Goal: Task Accomplishment & Management: Complete application form

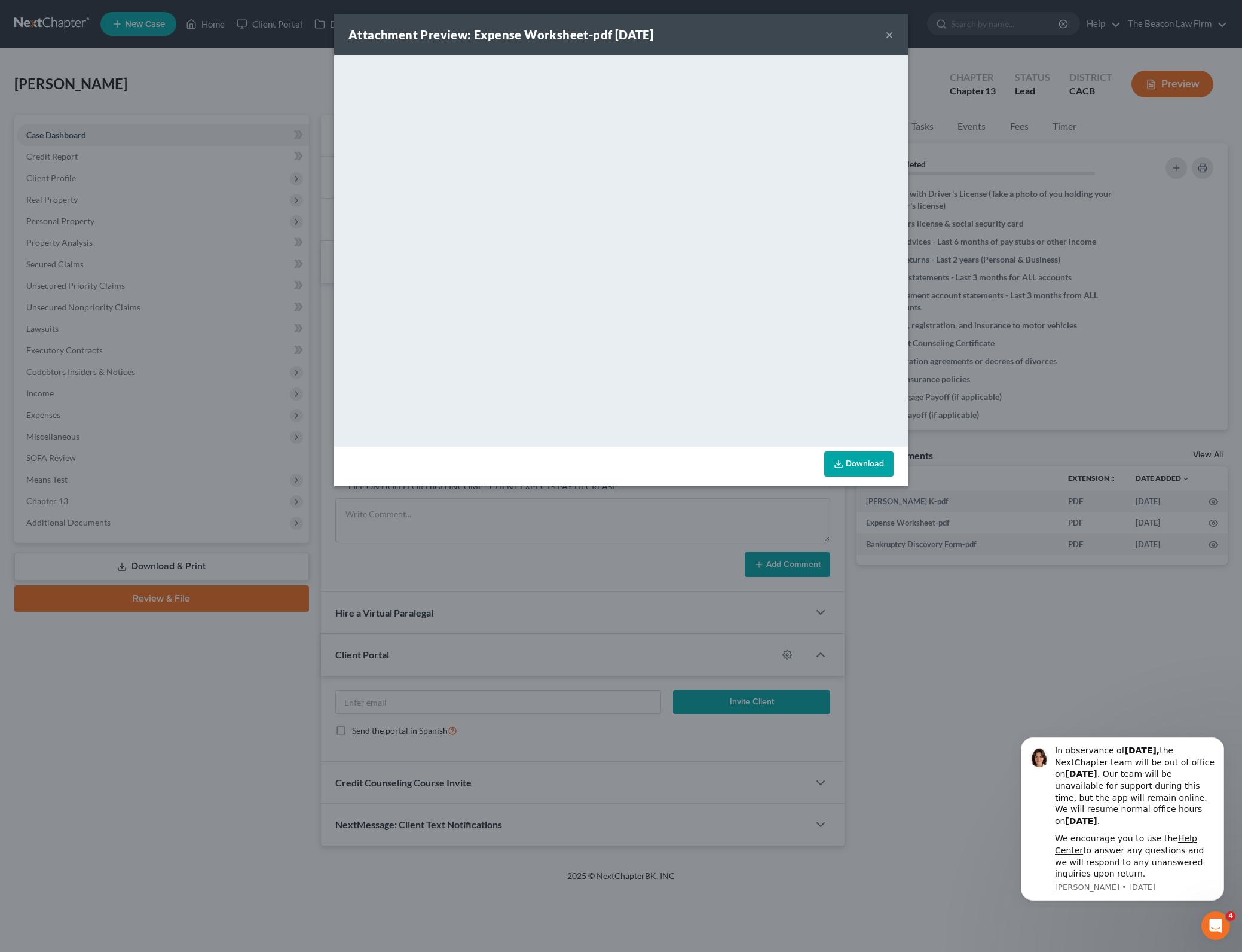
click at [893, 37] on button "×" at bounding box center [890, 35] width 8 height 14
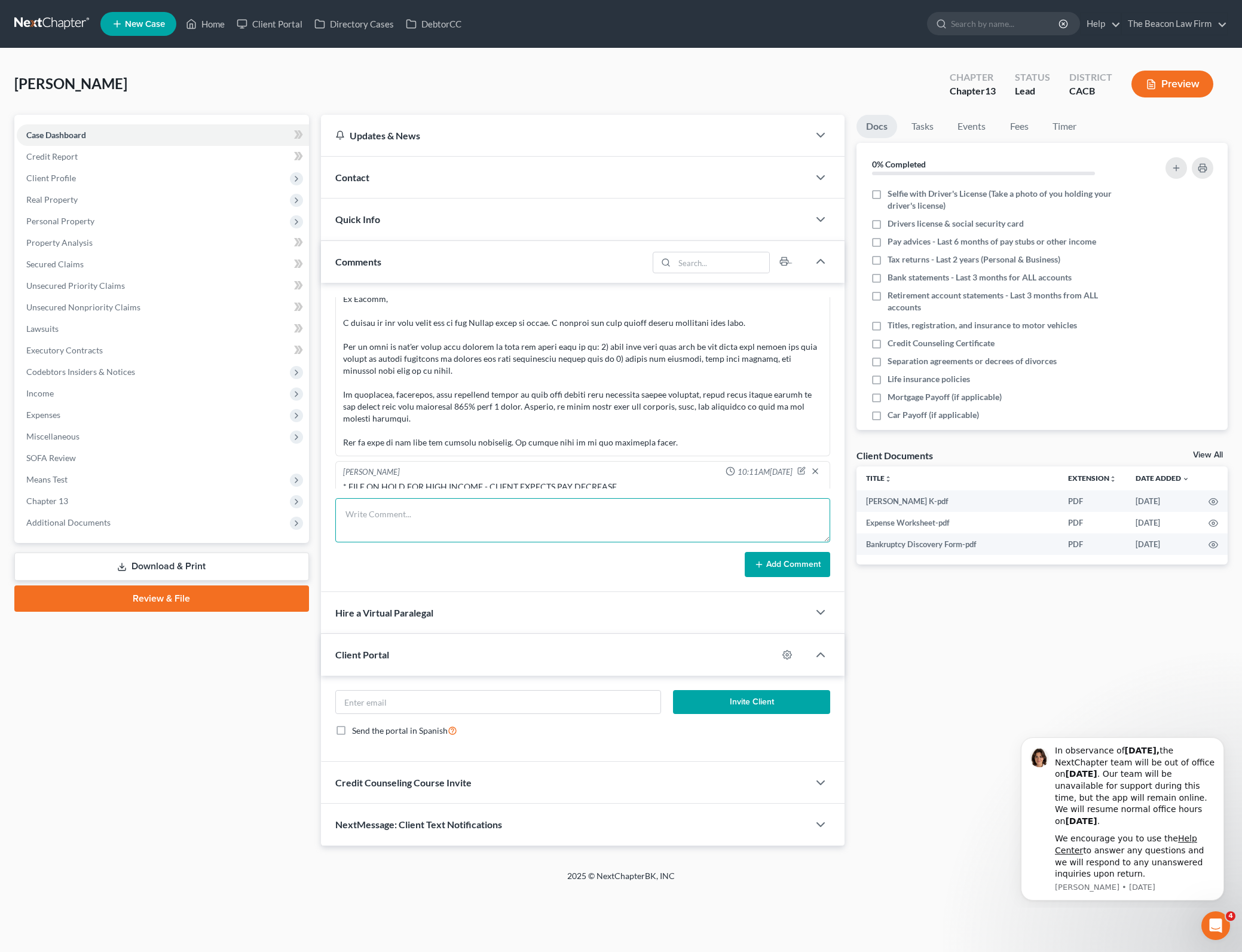
click at [547, 503] on textarea at bounding box center [583, 520] width 495 height 45
type textarea "EMT client initial intake financial sheet - wants to see where he might stand n…"
click at [798, 568] on button "Add Comment" at bounding box center [787, 564] width 86 height 25
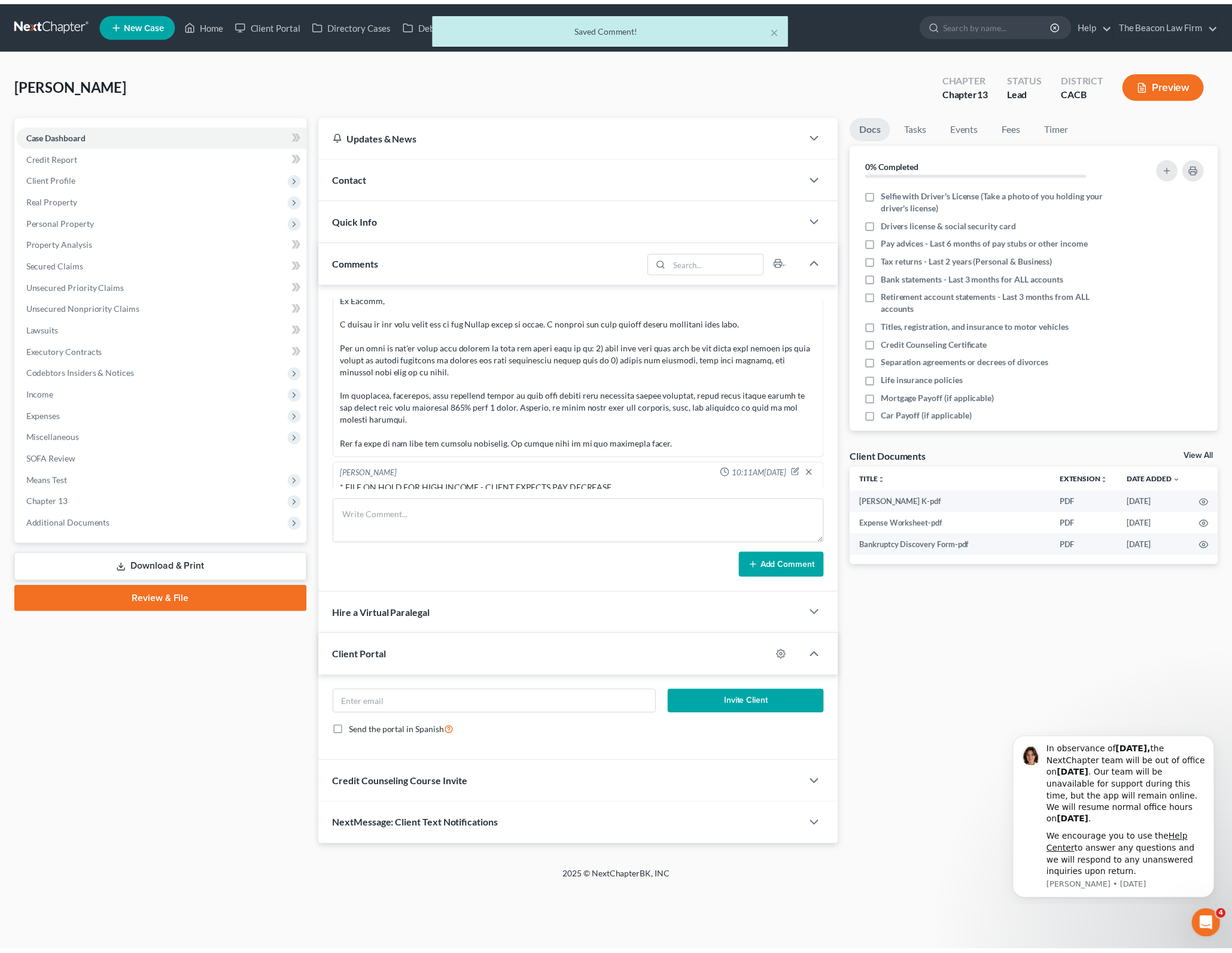
scroll to position [772, 0]
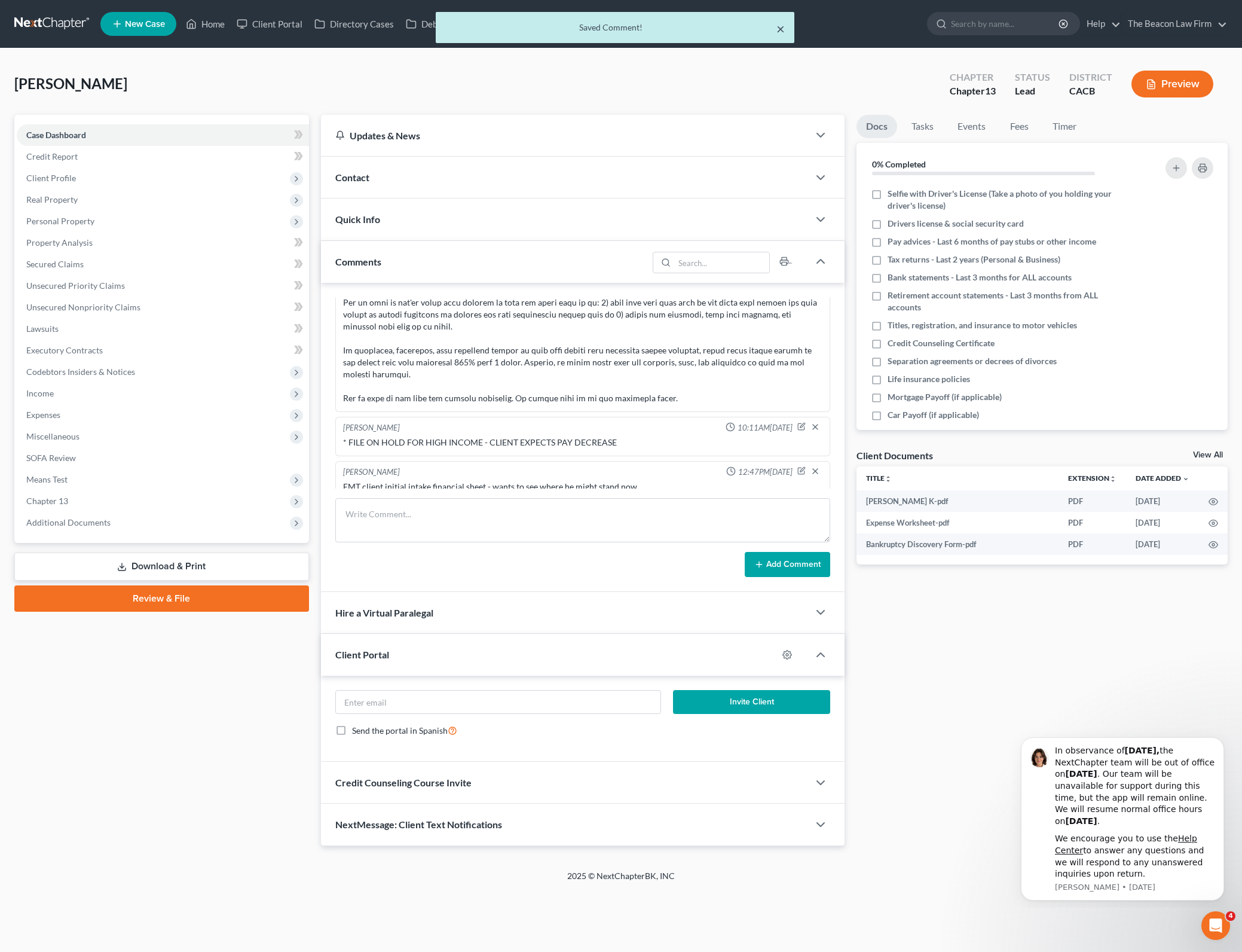
click at [781, 30] on button "×" at bounding box center [781, 28] width 8 height 14
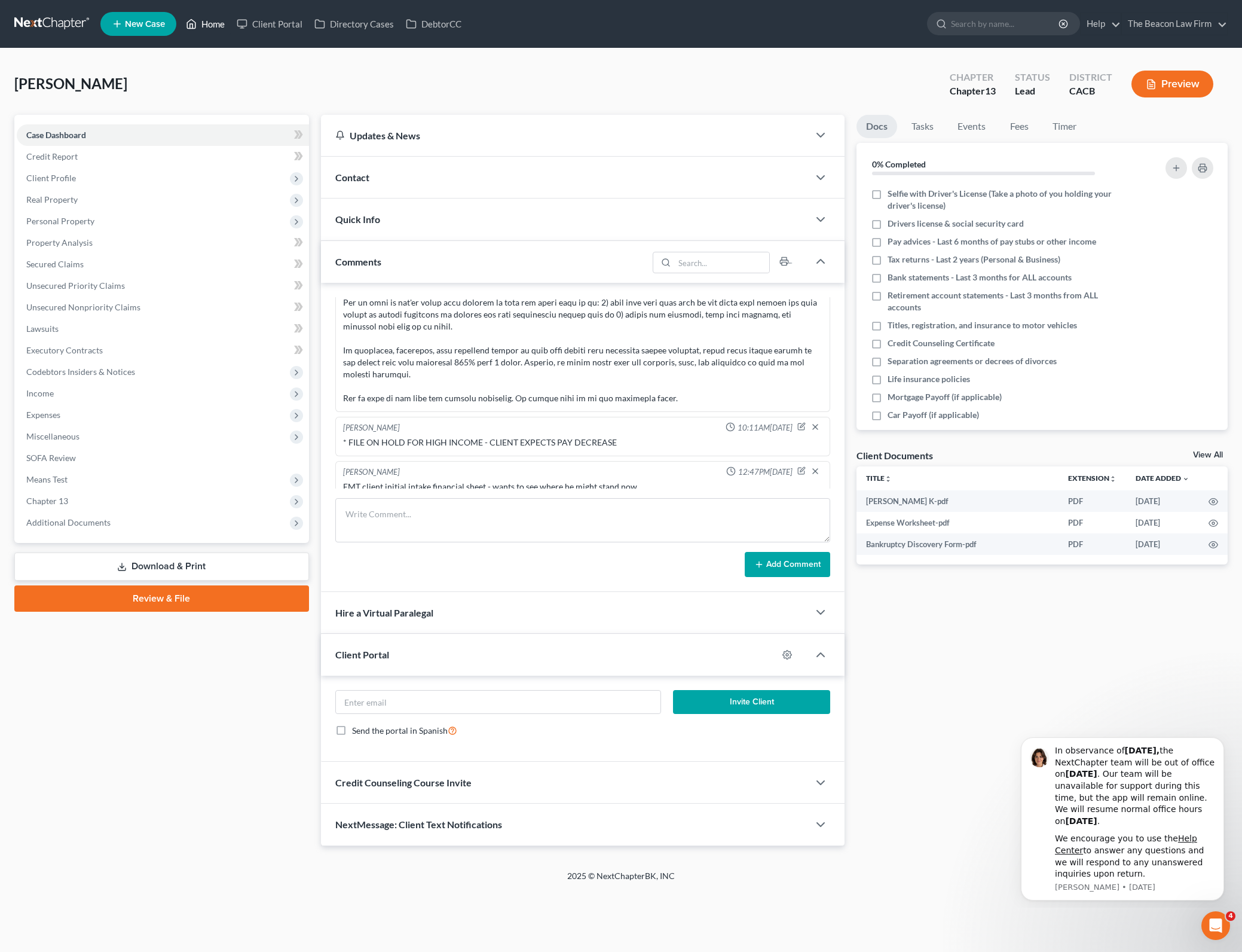
drag, startPoint x: 217, startPoint y: 24, endPoint x: 675, endPoint y: 238, distance: 505.5
click at [217, 24] on link "Home" at bounding box center [205, 24] width 51 height 21
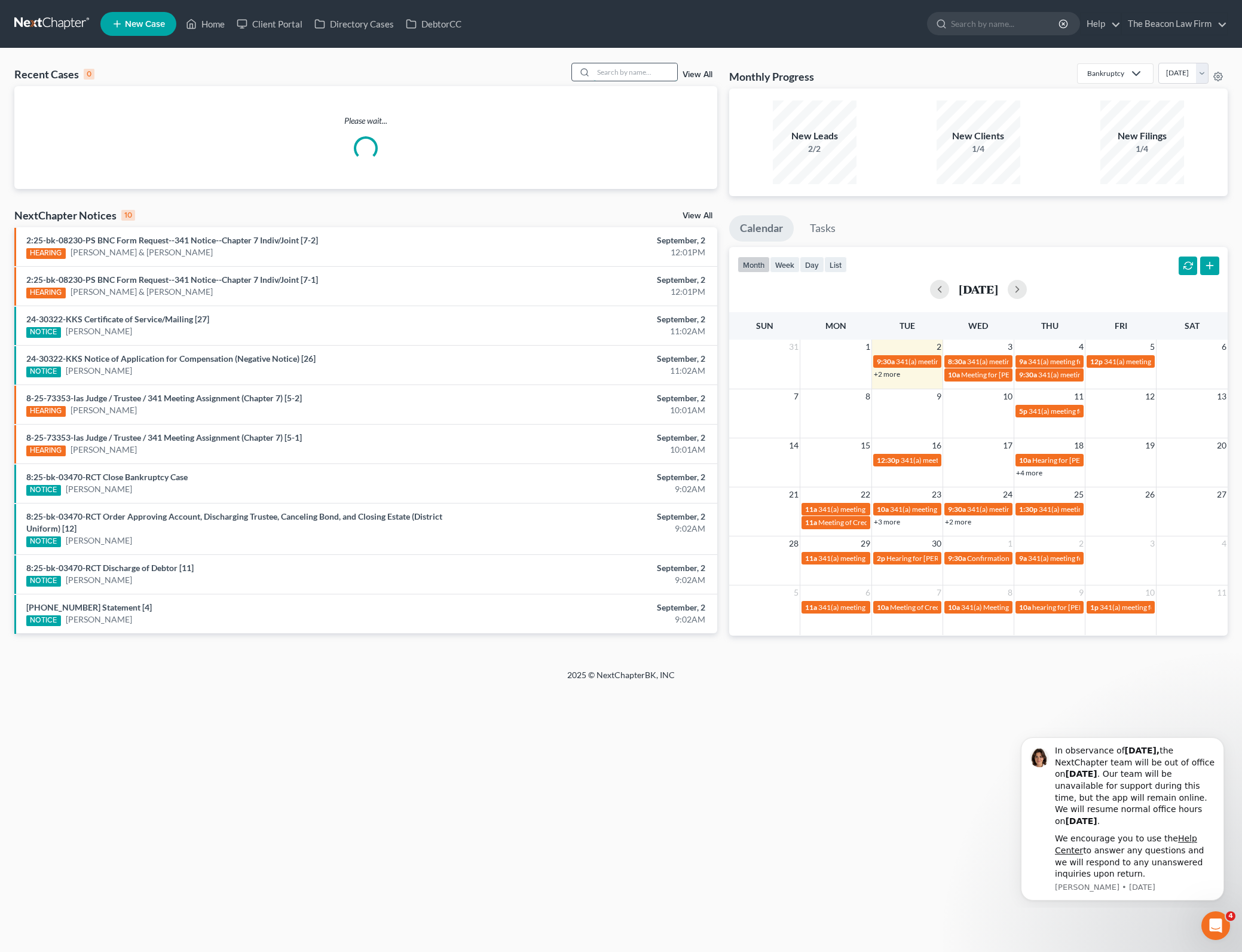
click at [626, 75] on input "search" at bounding box center [636, 72] width 84 height 17
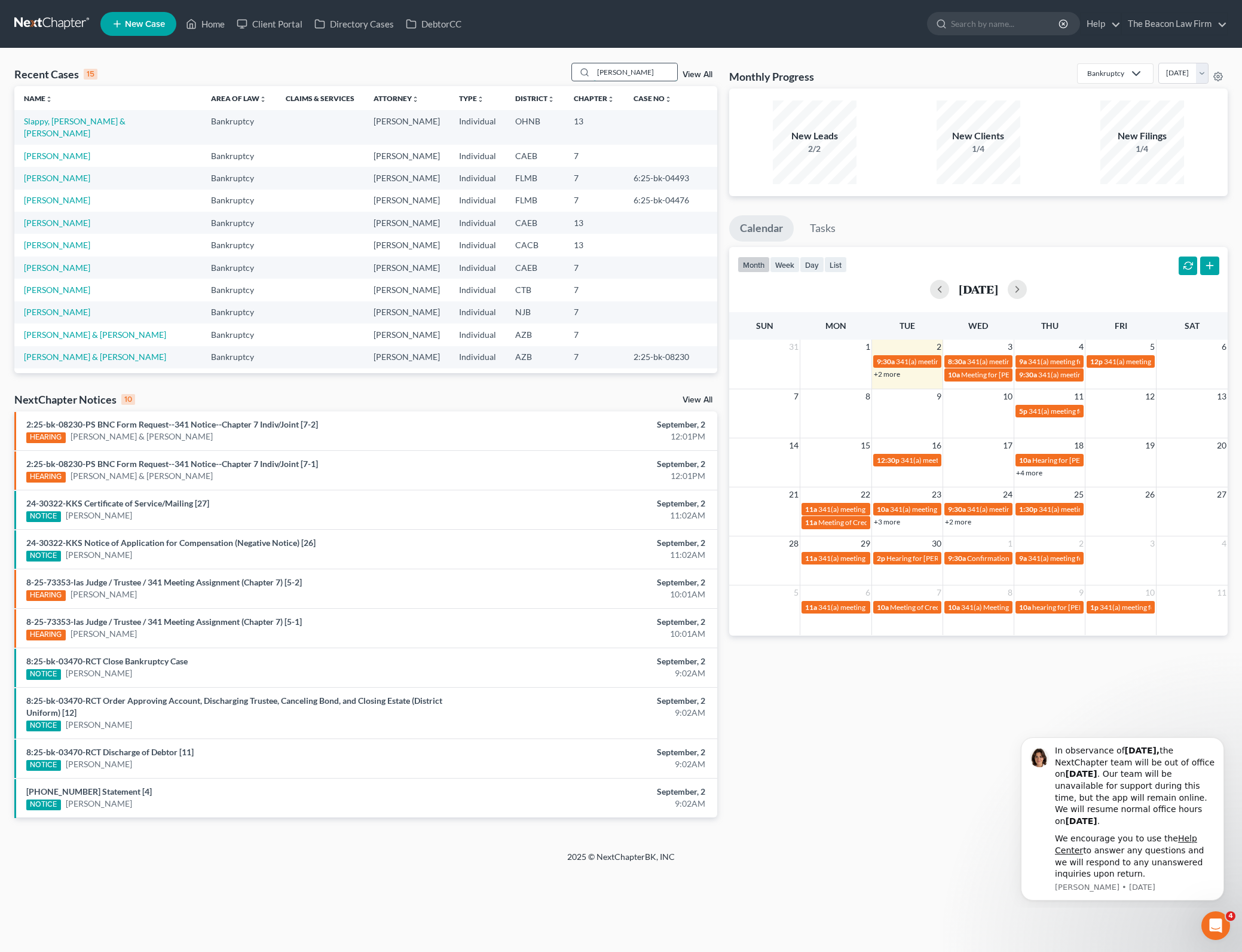
type input "[PERSON_NAME]"
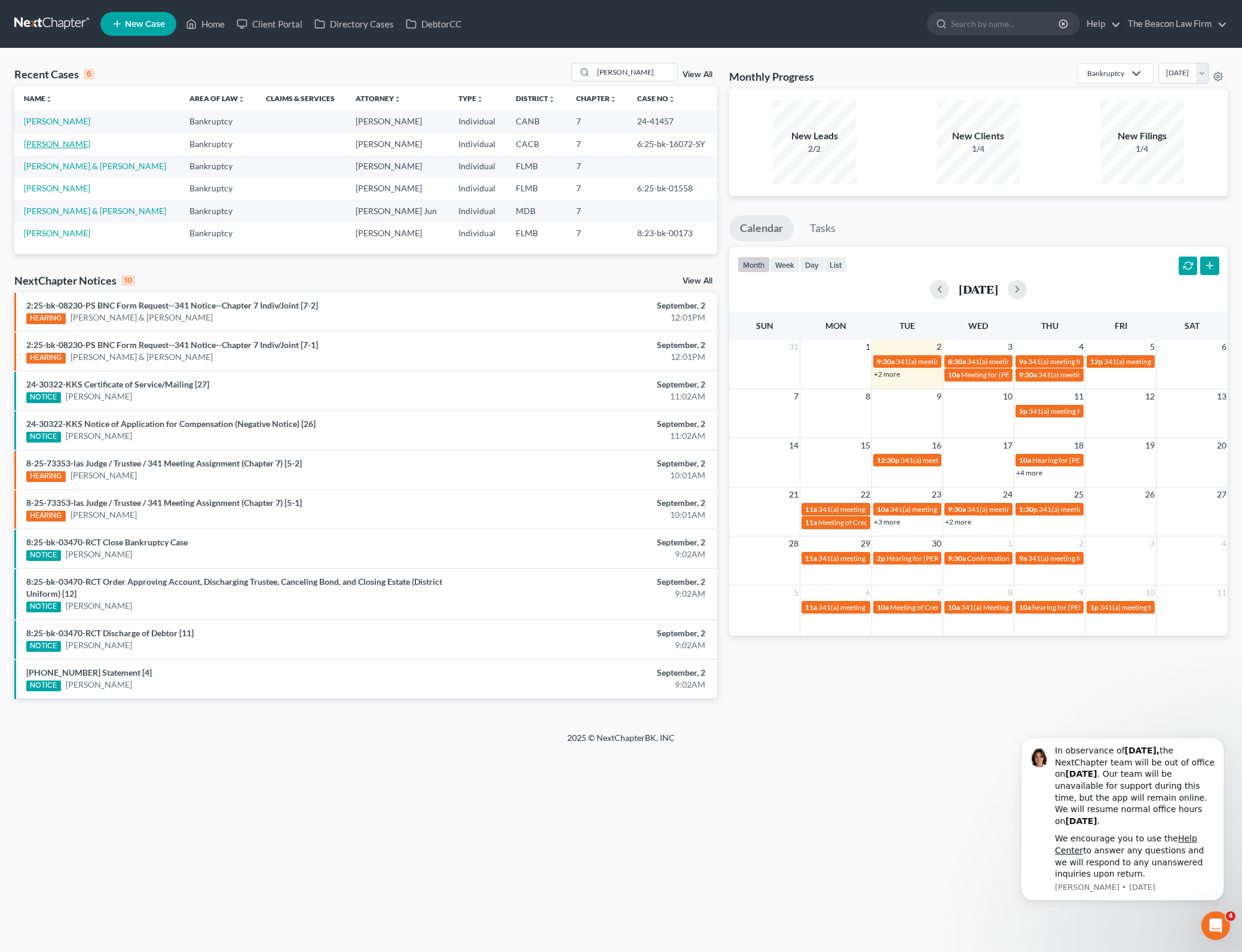
click at [71, 140] on link "[PERSON_NAME]" at bounding box center [57, 144] width 67 height 10
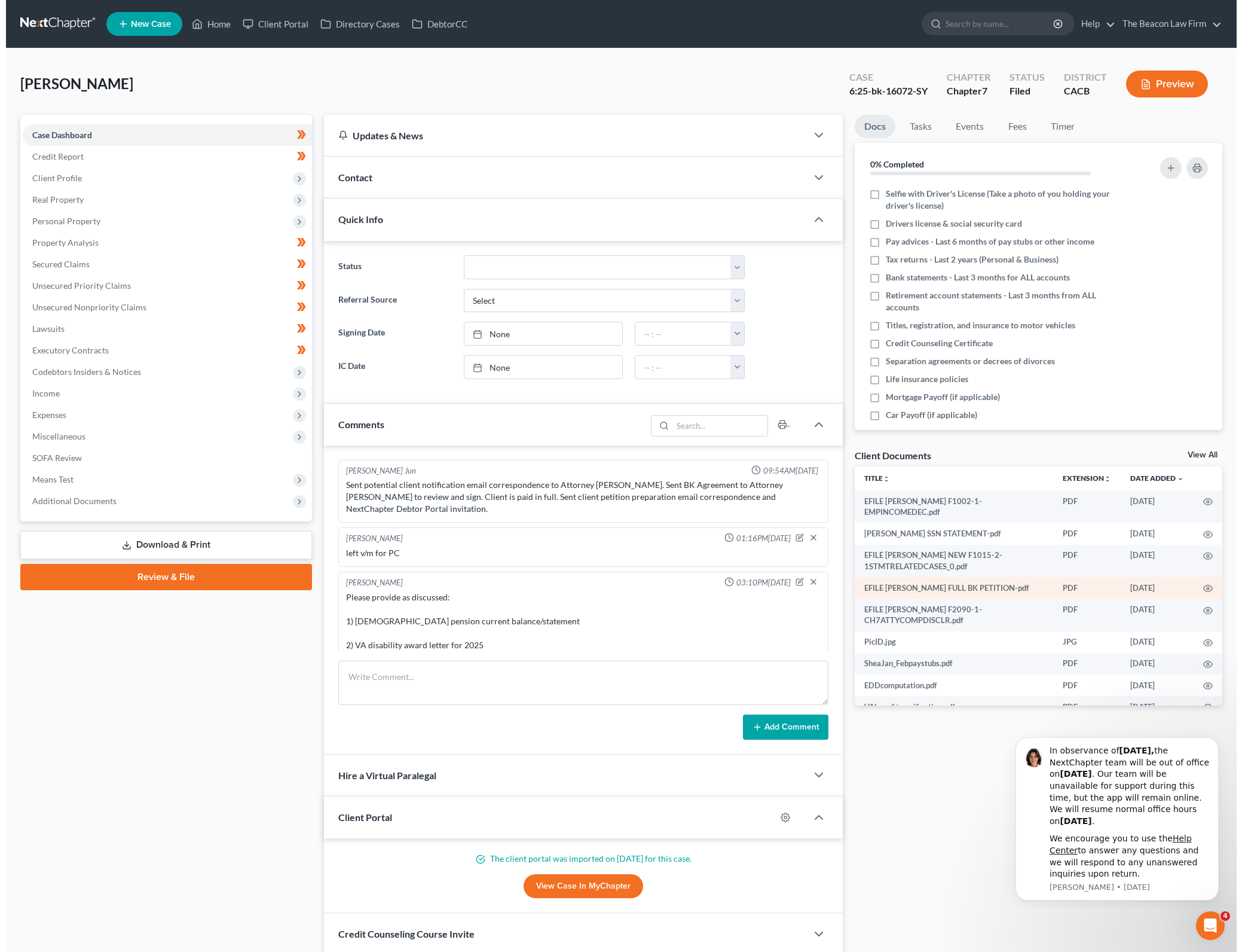
scroll to position [565, 0]
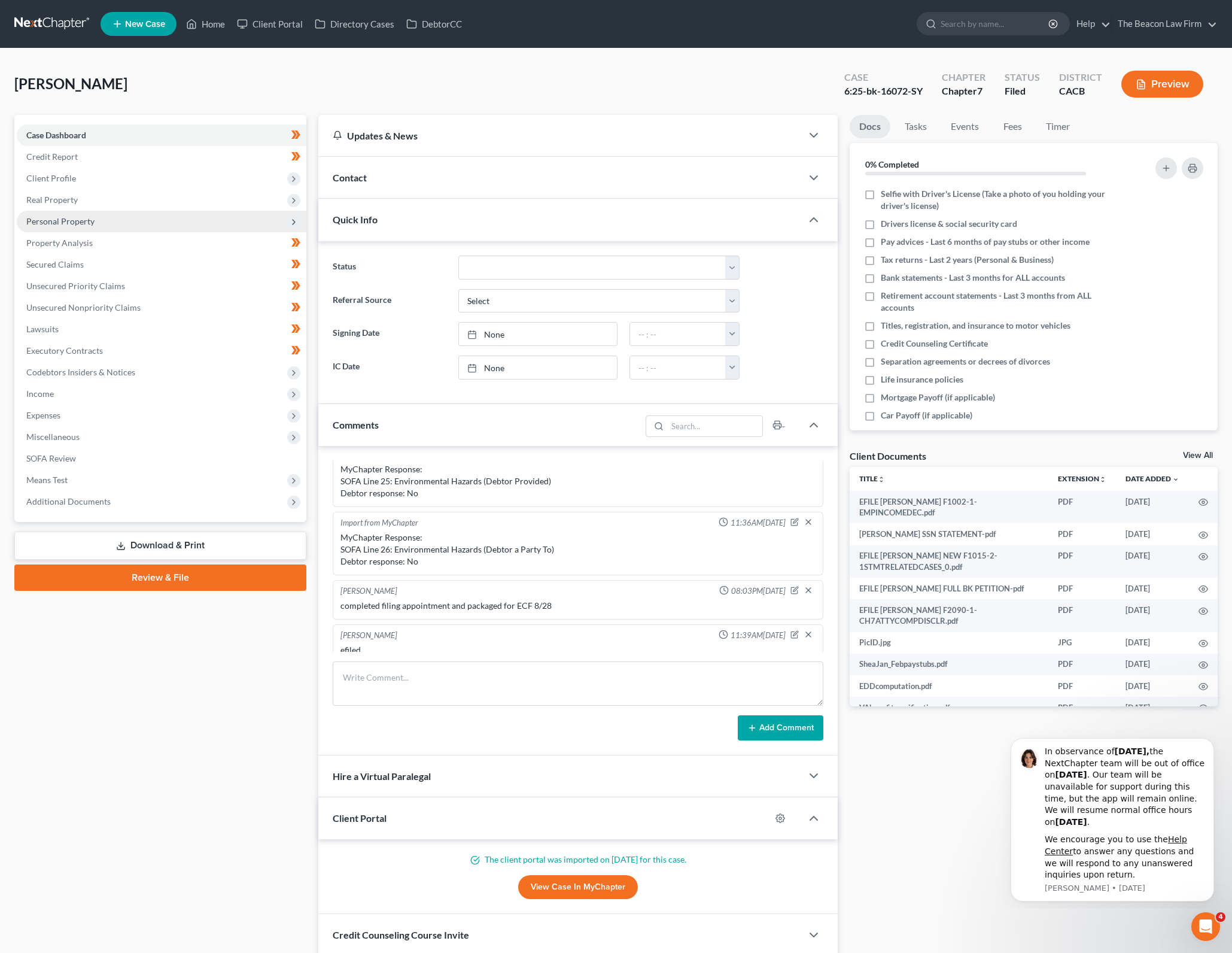
click at [186, 220] on span "Personal Property" at bounding box center [162, 221] width 290 height 21
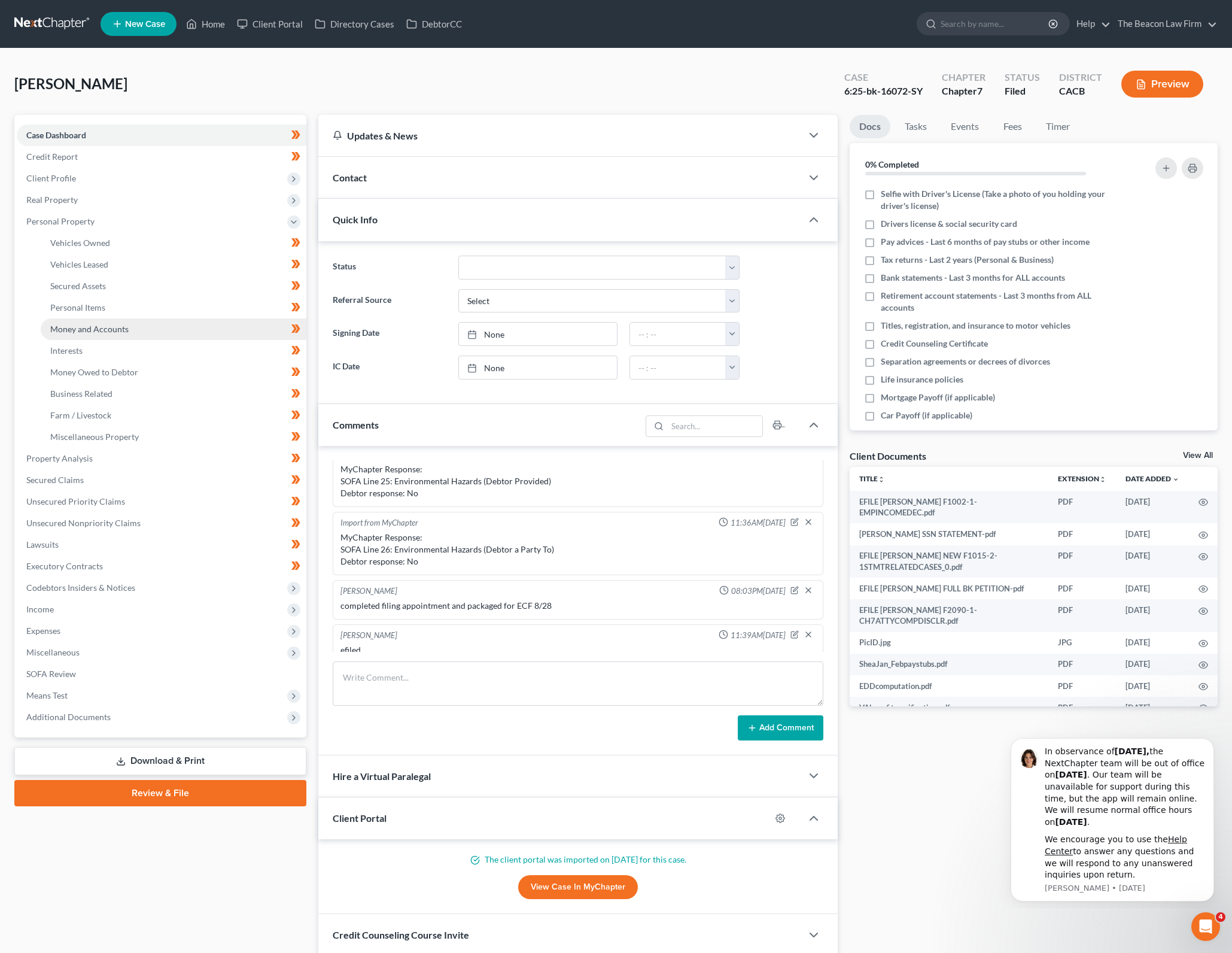
click at [194, 333] on link "Money and Accounts" at bounding box center [173, 329] width 266 height 21
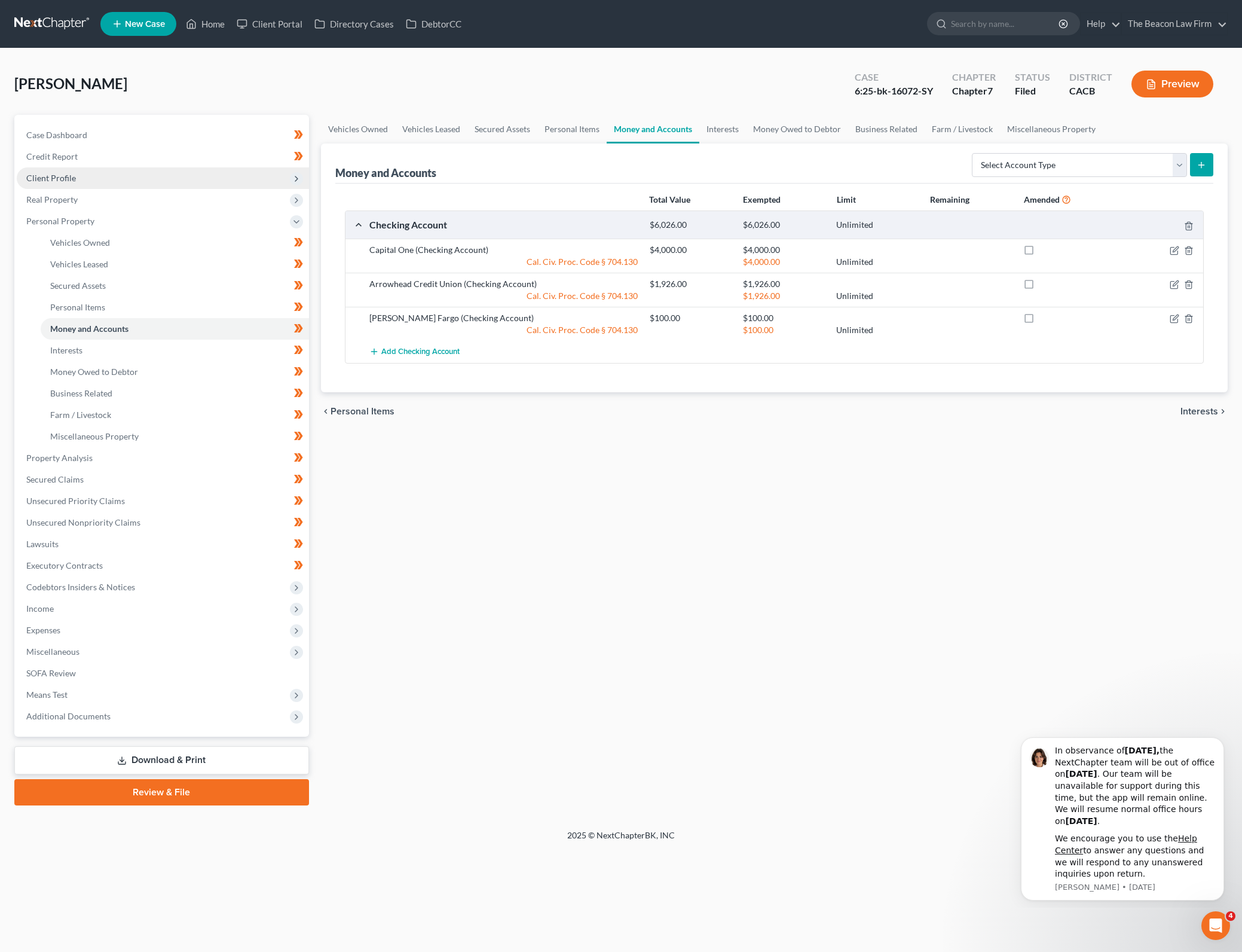
click at [130, 179] on span "Client Profile" at bounding box center [163, 178] width 292 height 21
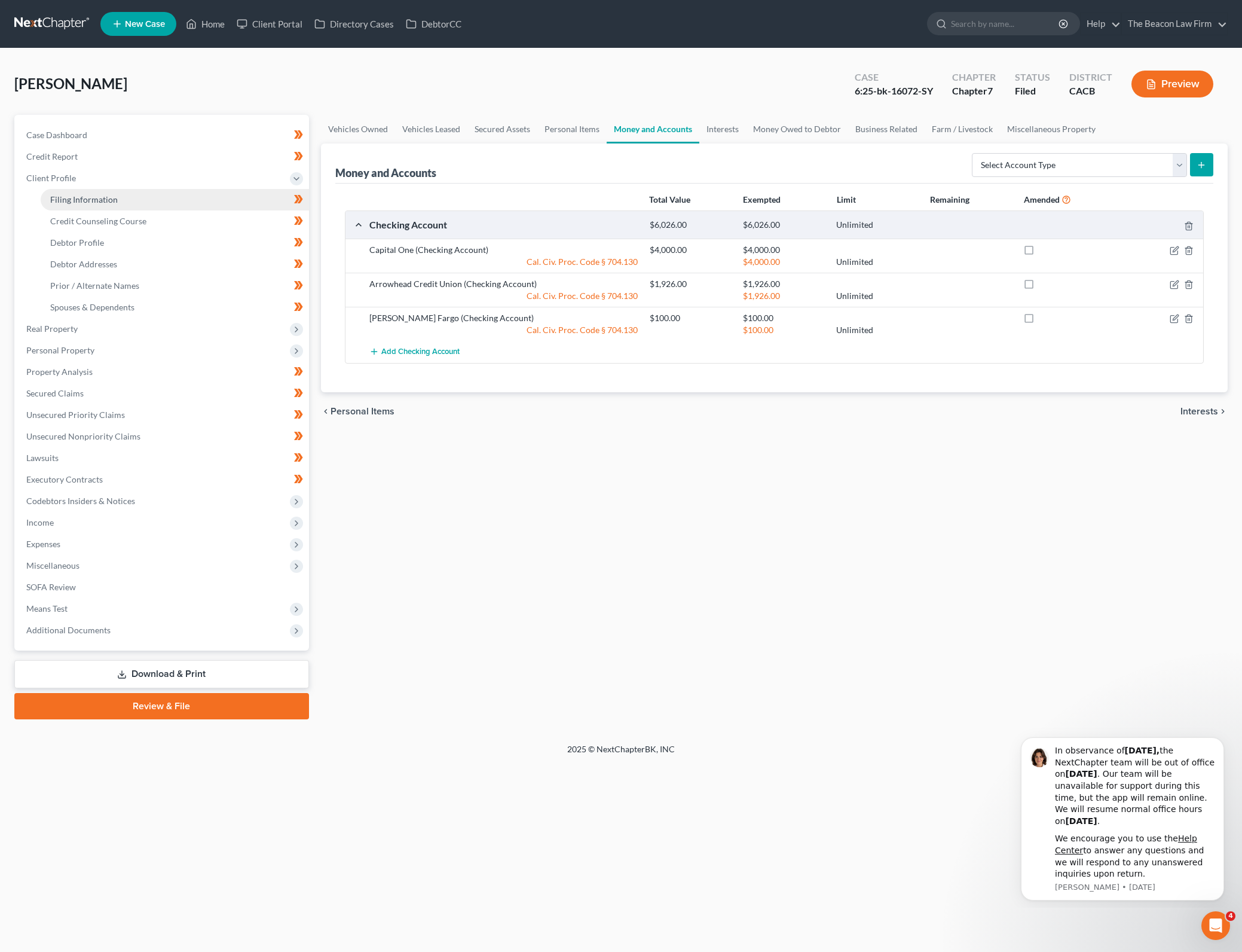
click at [252, 205] on link "Filing Information" at bounding box center [174, 200] width 268 height 21
select select "1"
select select "0"
select select "3"
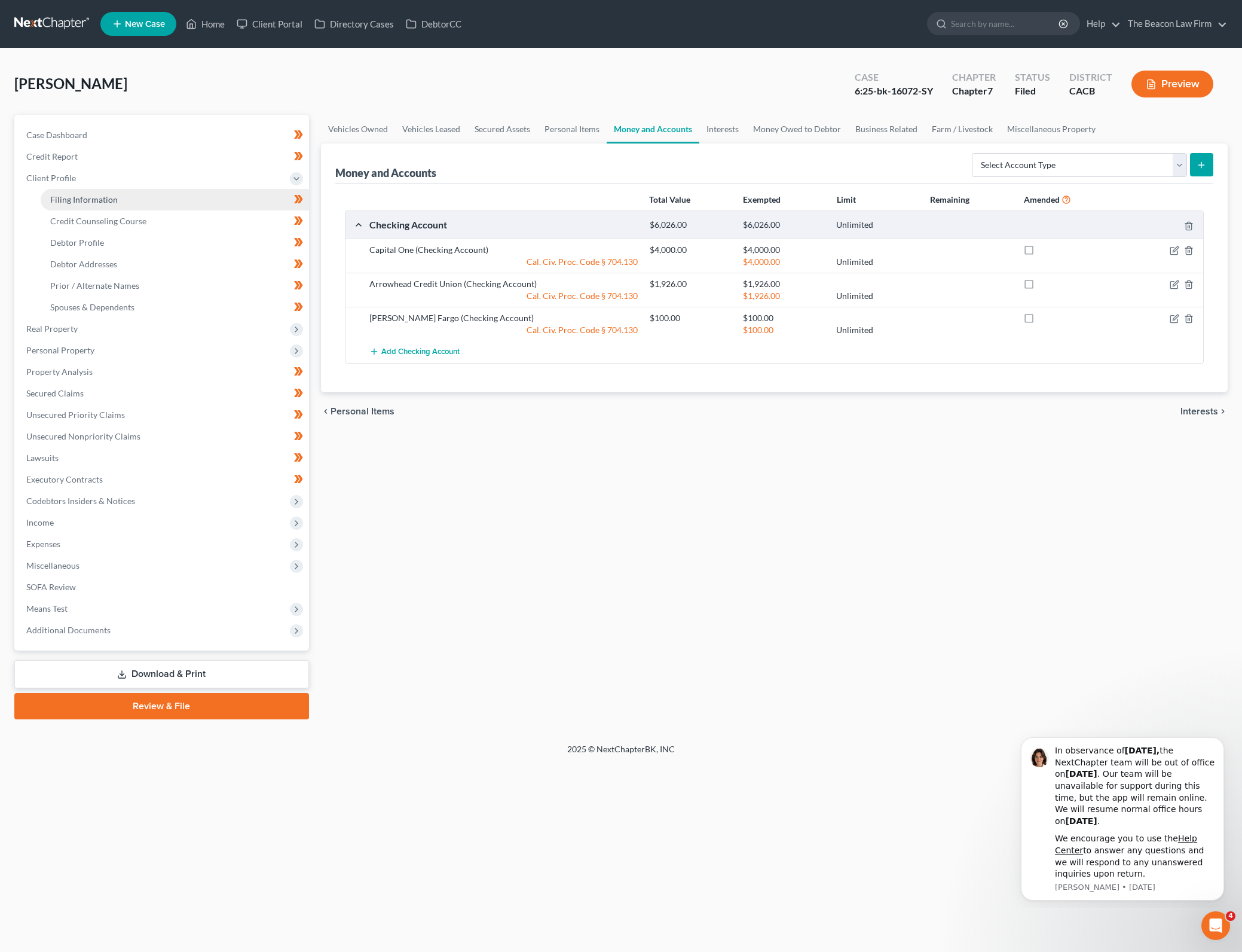
select select "4"
select select "1"
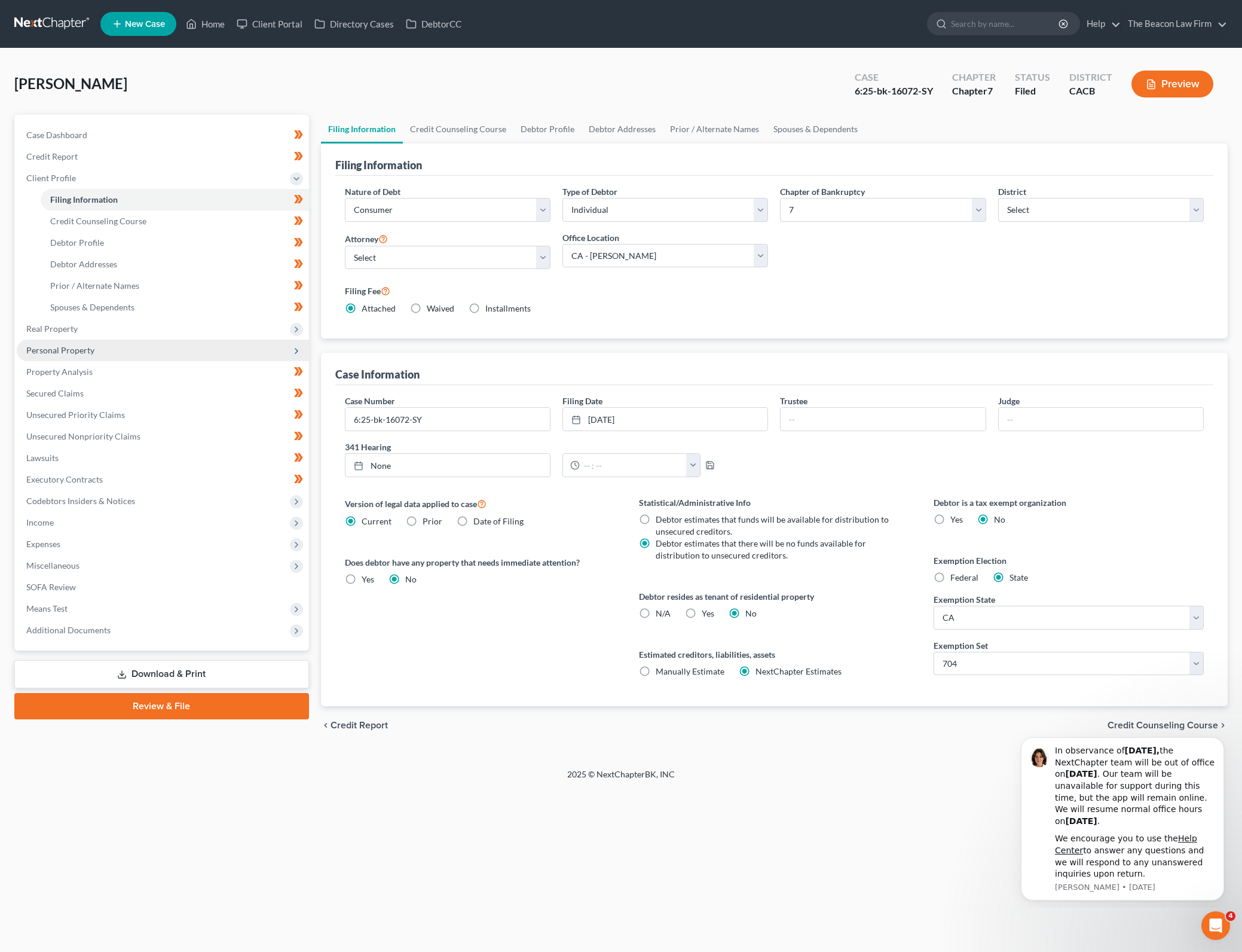
click at [156, 357] on span "Personal Property" at bounding box center [163, 350] width 292 height 21
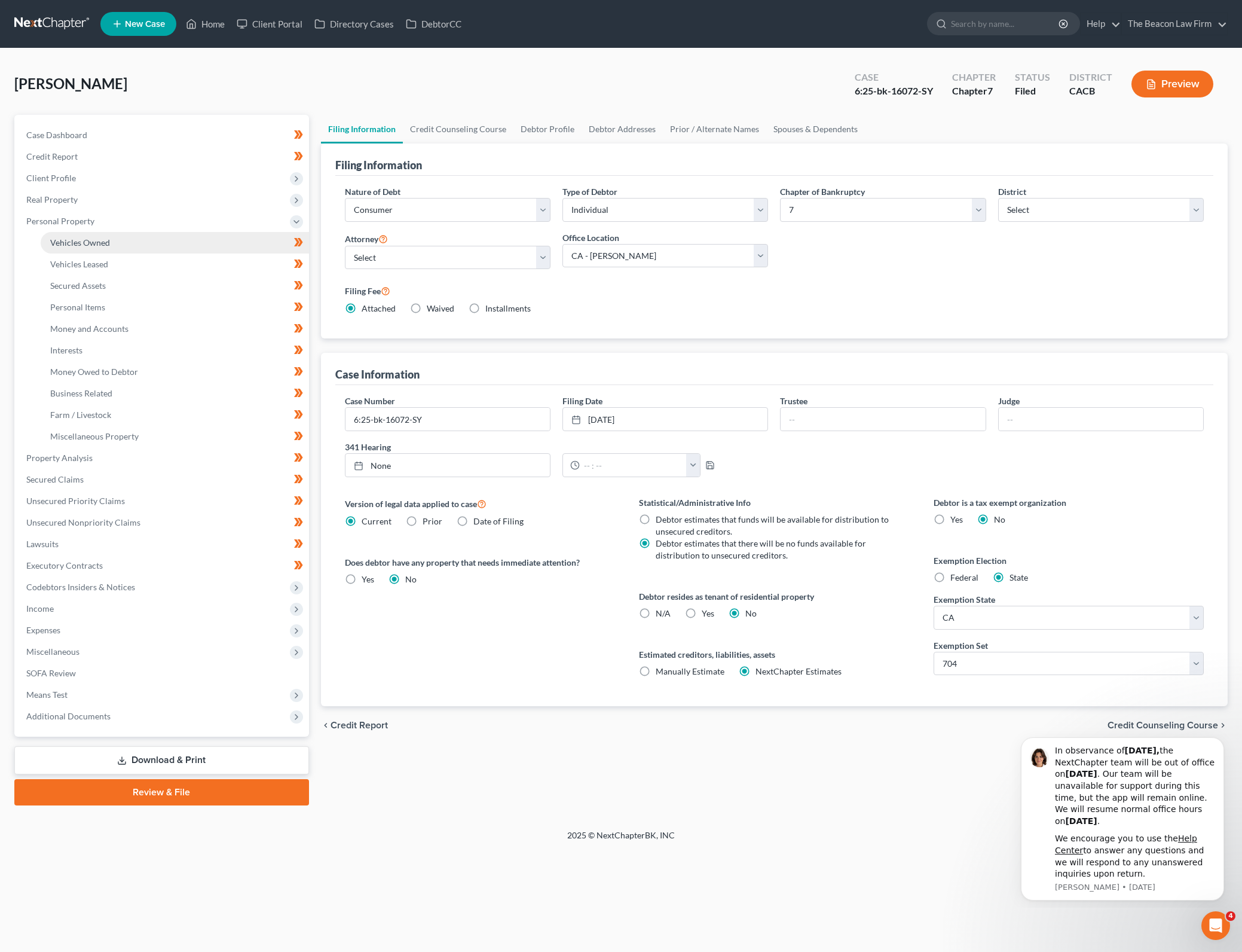
click at [209, 247] on link "Vehicles Owned" at bounding box center [174, 243] width 268 height 21
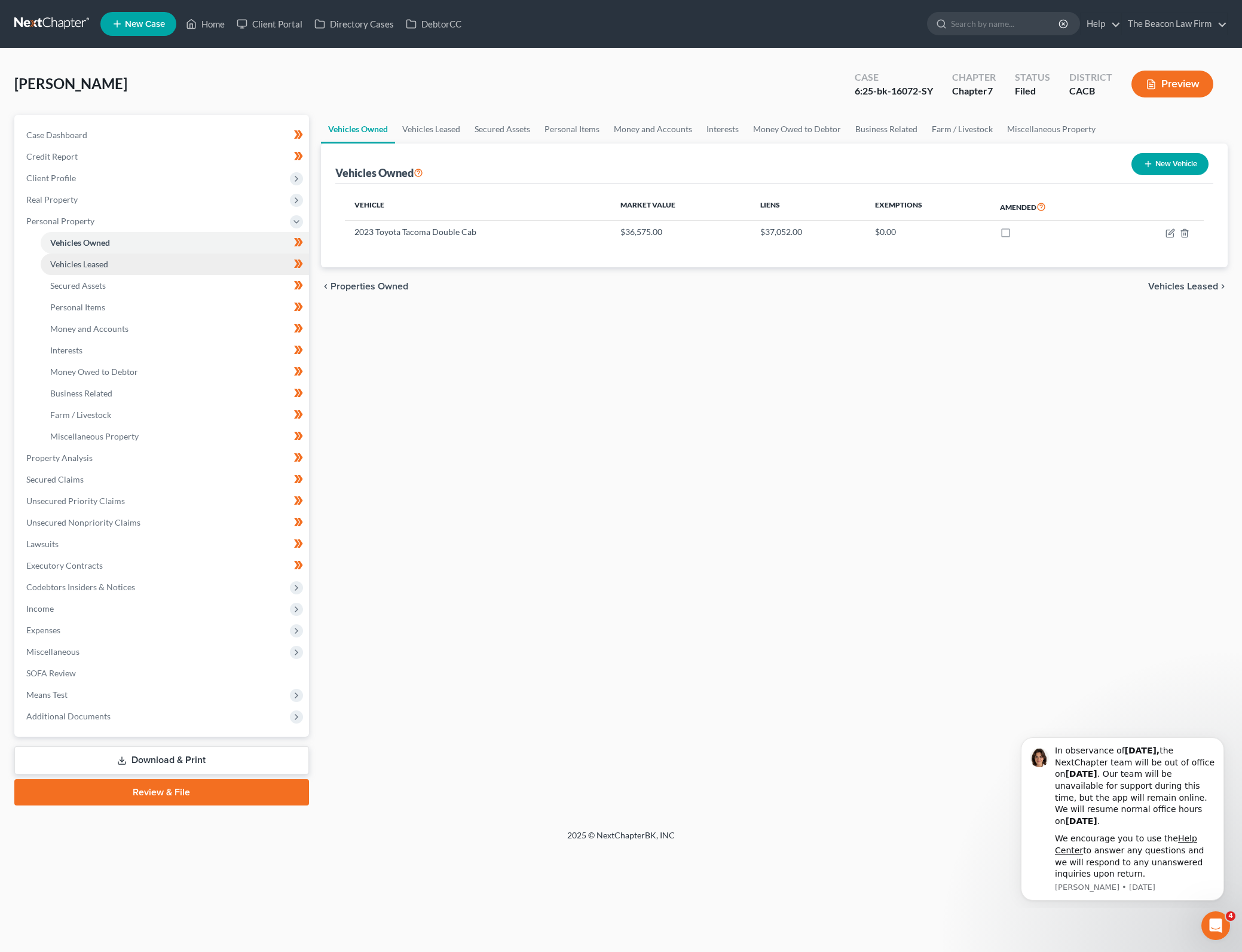
click at [206, 270] on link "Vehicles Leased" at bounding box center [174, 264] width 268 height 21
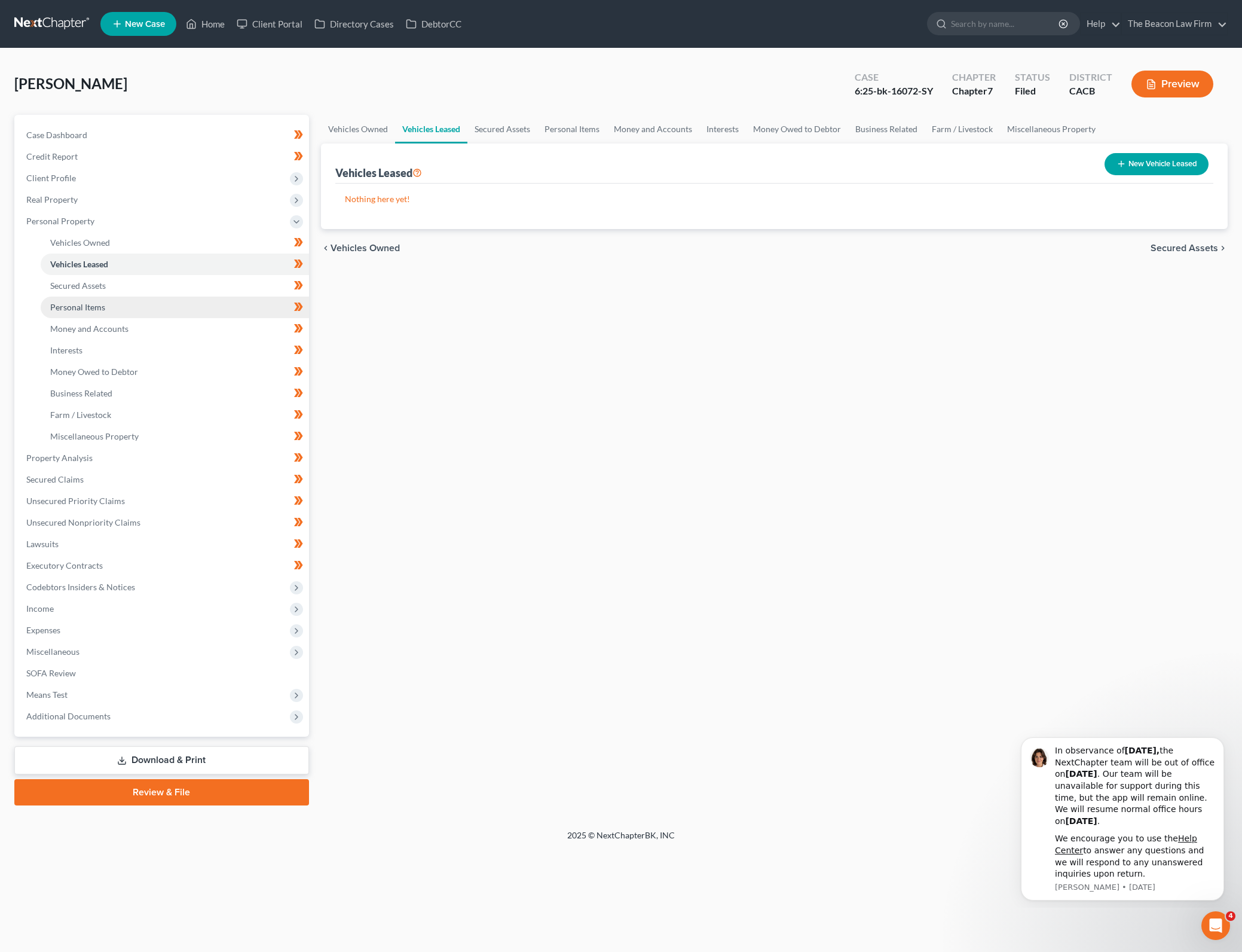
click at [195, 304] on link "Personal Items" at bounding box center [174, 307] width 268 height 21
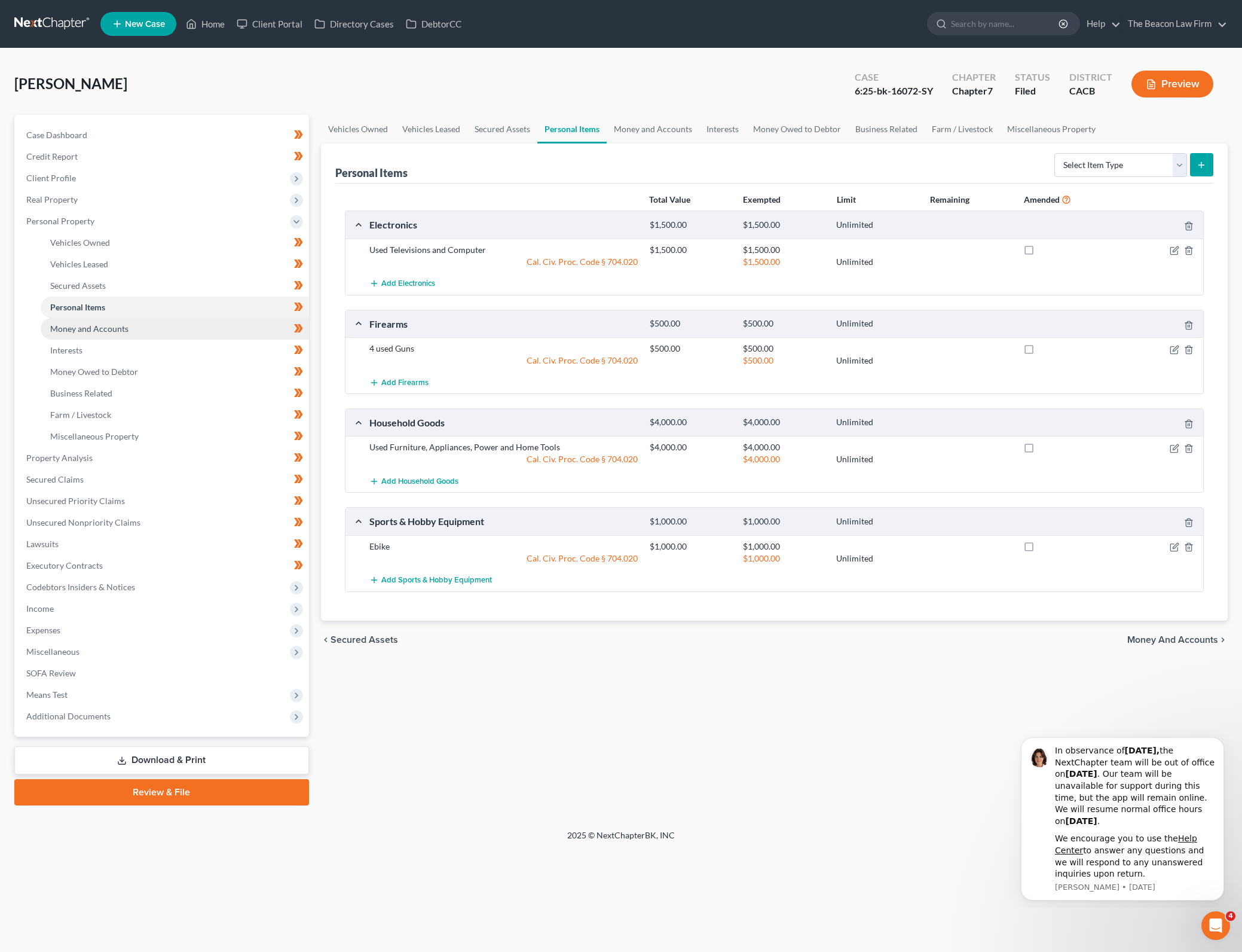
click at [204, 329] on link "Money and Accounts" at bounding box center [174, 328] width 268 height 21
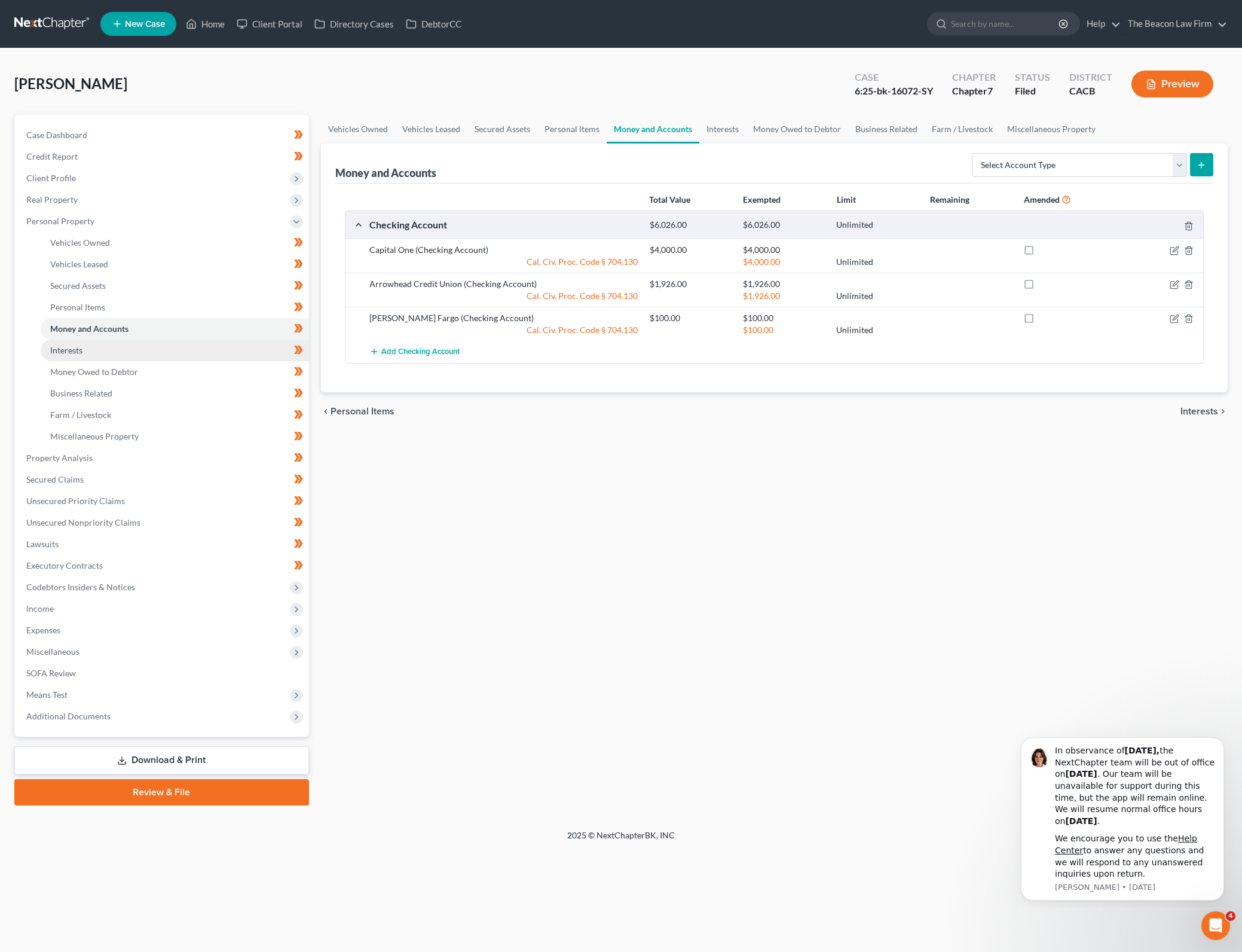
click at [193, 348] on link "Interests" at bounding box center [174, 350] width 268 height 21
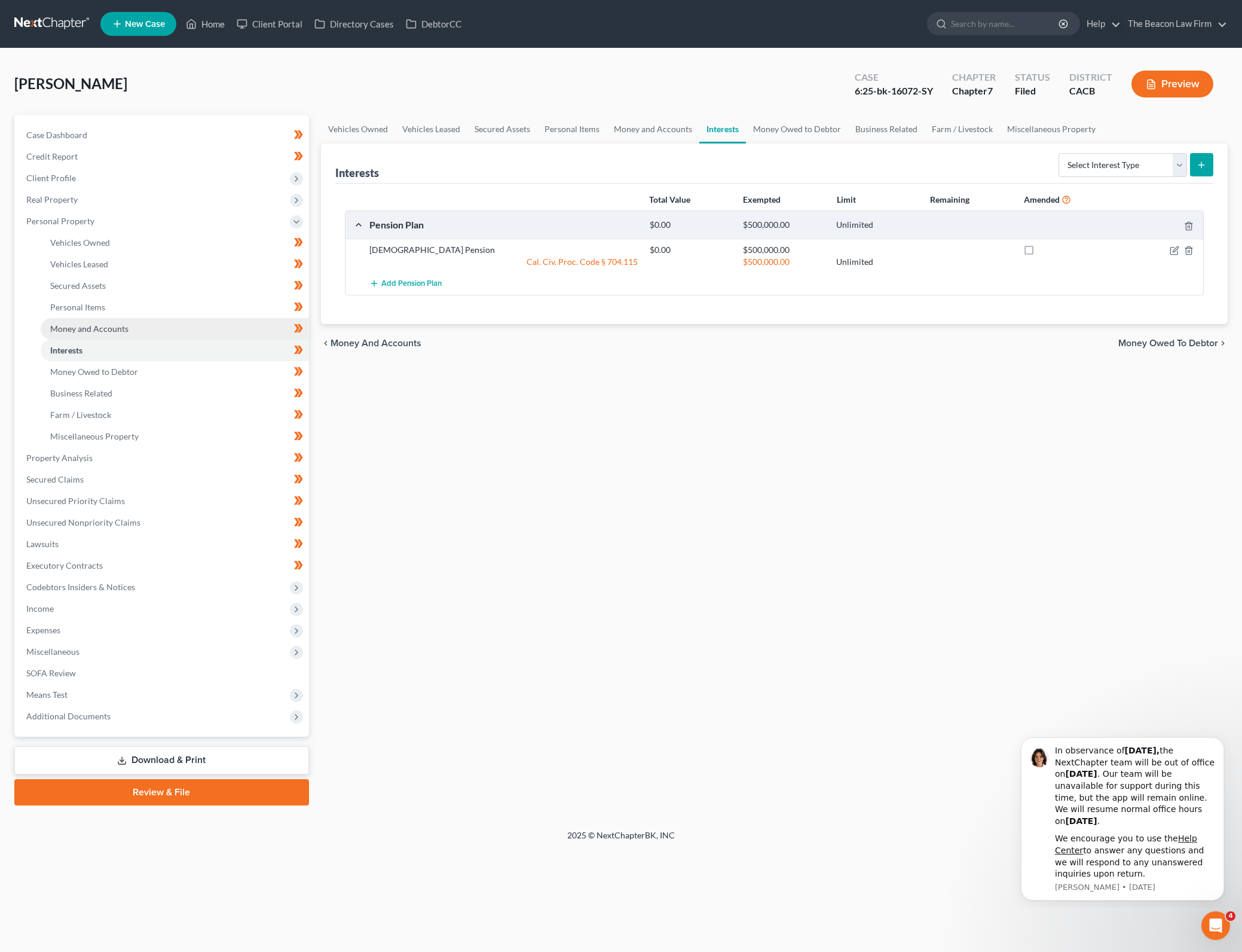
click at [202, 324] on link "Money and Accounts" at bounding box center [174, 328] width 268 height 21
